Goal: Transaction & Acquisition: Subscribe to service/newsletter

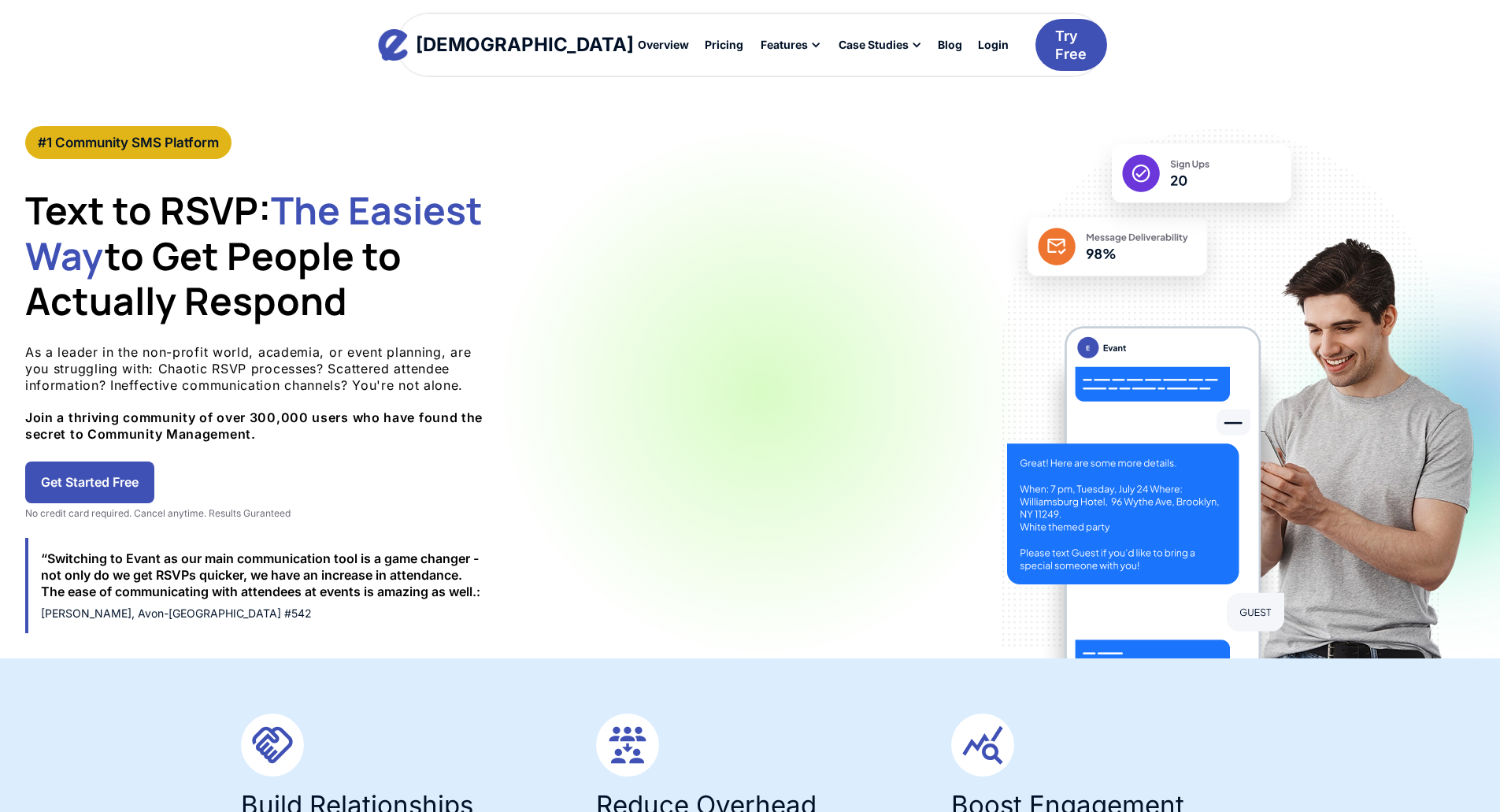
click at [155, 477] on link "Get Started Free" at bounding box center [90, 482] width 129 height 41
click at [155, 477] on link "Get Started Free" at bounding box center [90, 482] width 129 height 41
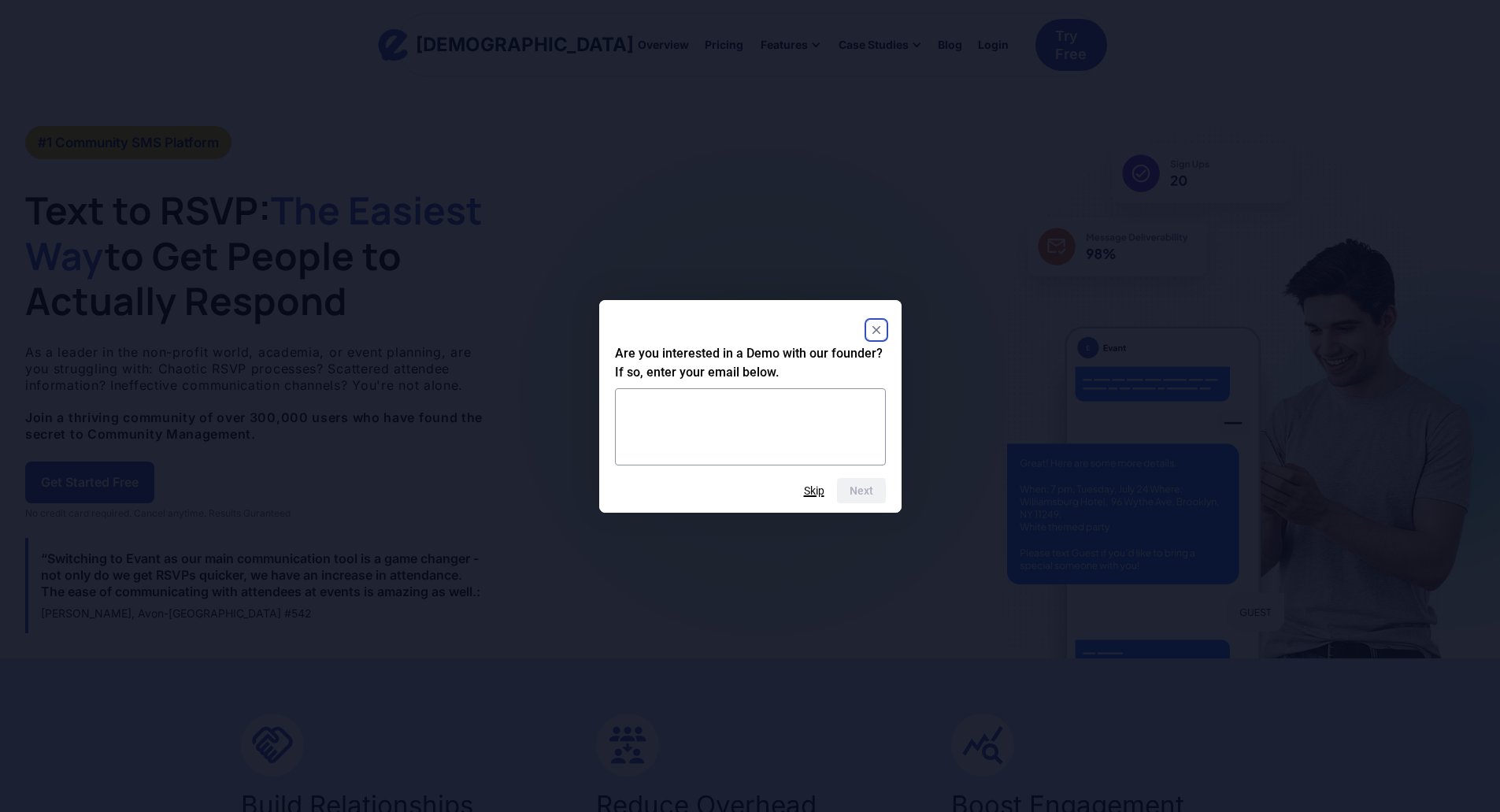
click at [812, 486] on button "Skip" at bounding box center [814, 491] width 20 height 12
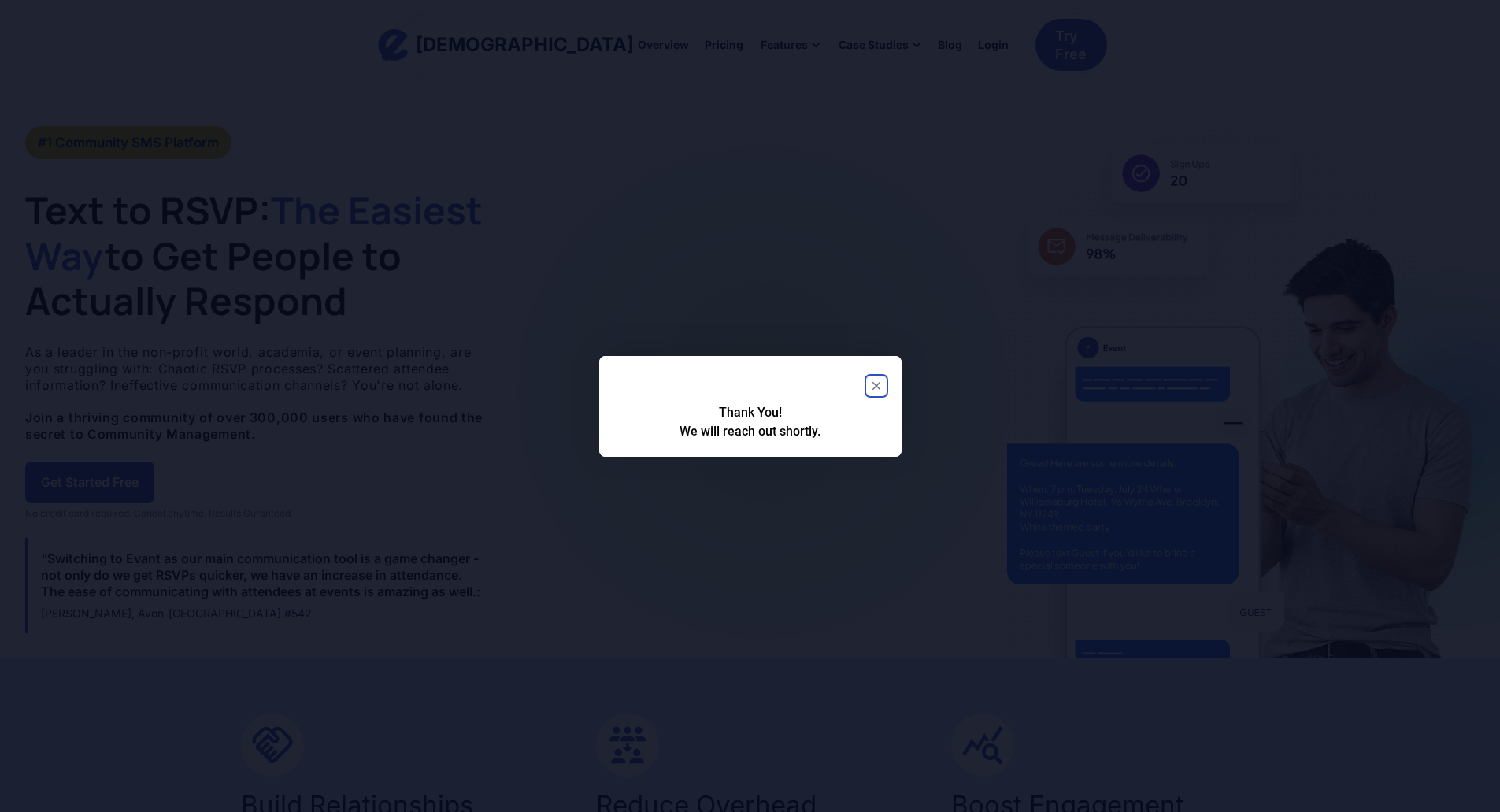
click at [877, 385] on icon "Close" at bounding box center [875, 386] width 8 height 8
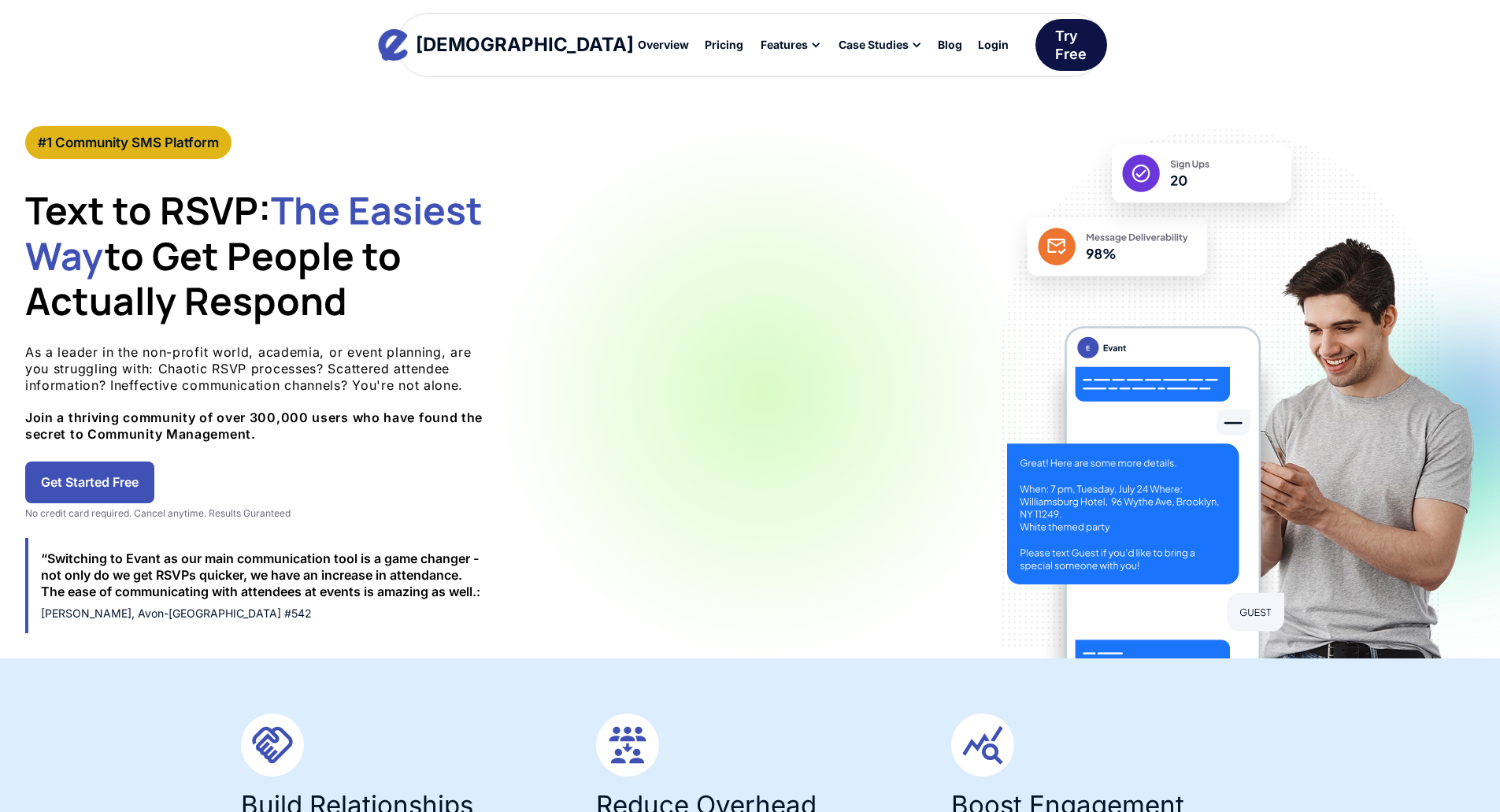
click at [1055, 44] on div "Try Free" at bounding box center [1071, 45] width 32 height 37
click at [705, 45] on div "Pricing" at bounding box center [724, 45] width 39 height 11
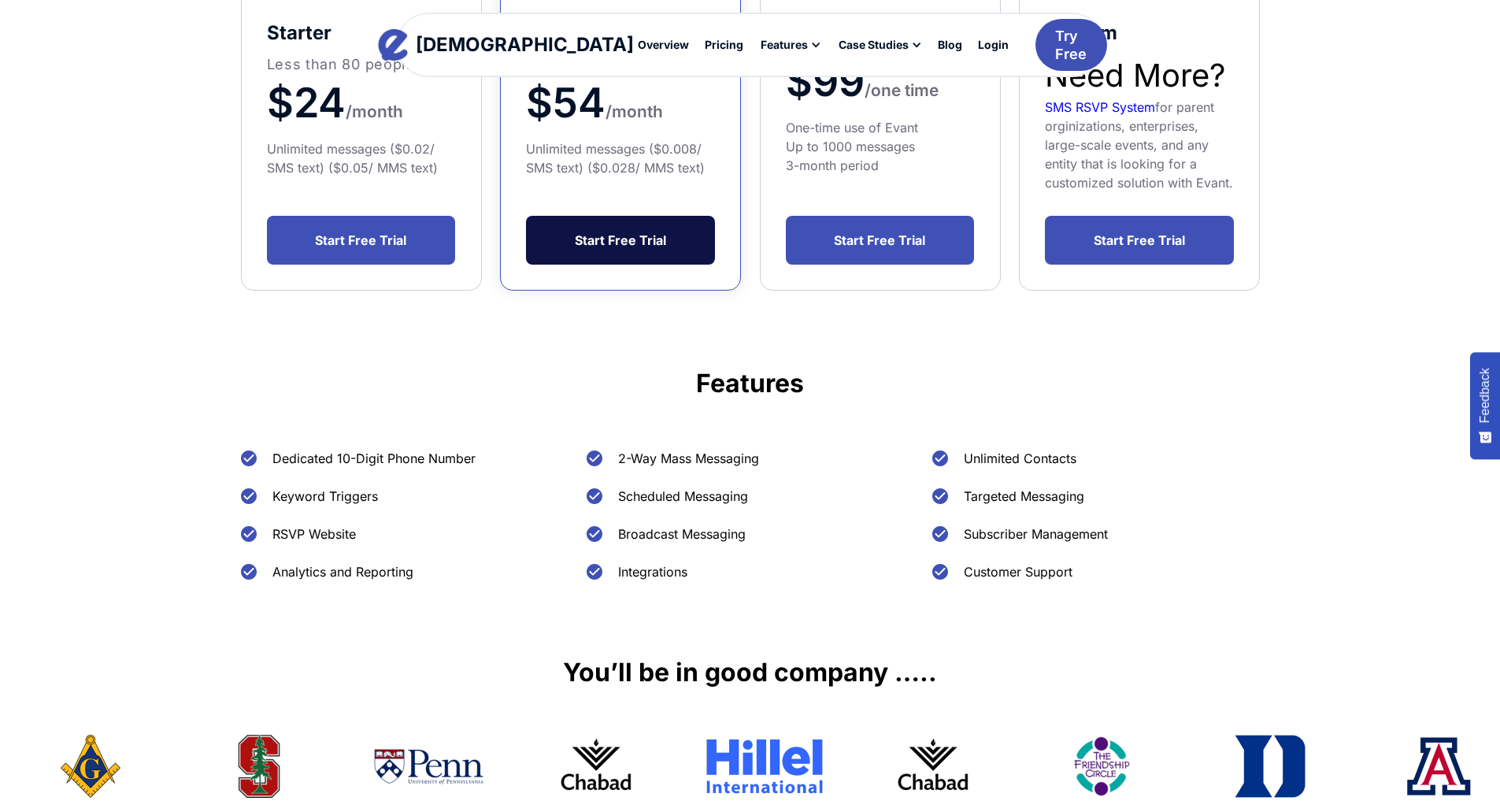
scroll to position [315, 0]
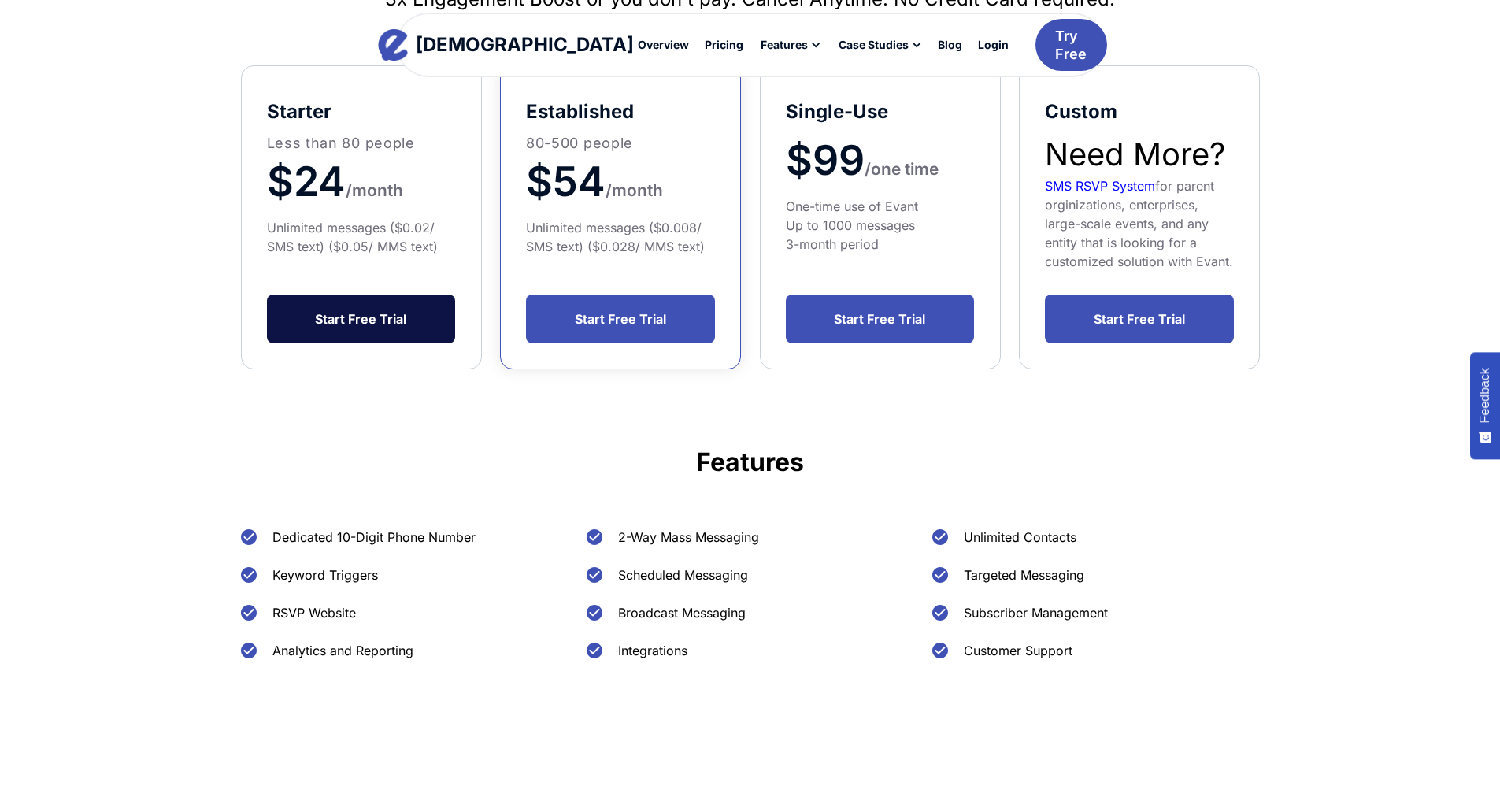
click at [371, 327] on link "Start Free Trial" at bounding box center [361, 319] width 189 height 49
